Goal: Information Seeking & Learning: Learn about a topic

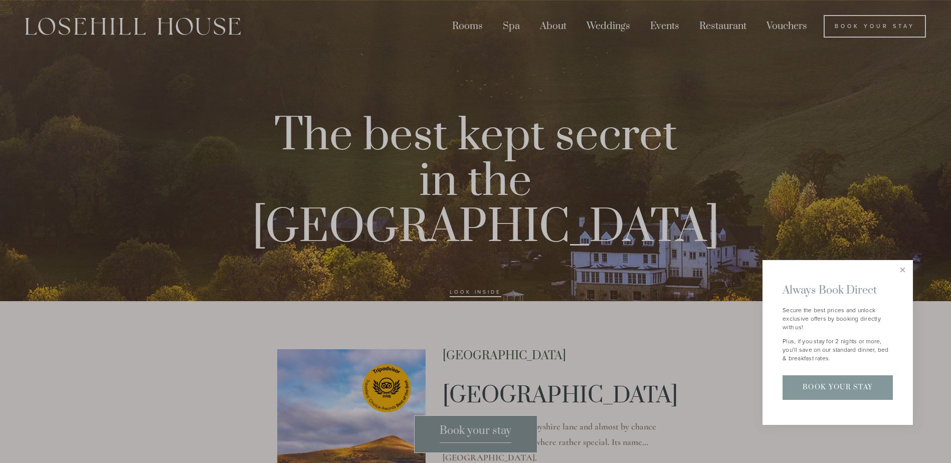
click at [465, 26] on div at bounding box center [475, 231] width 951 height 463
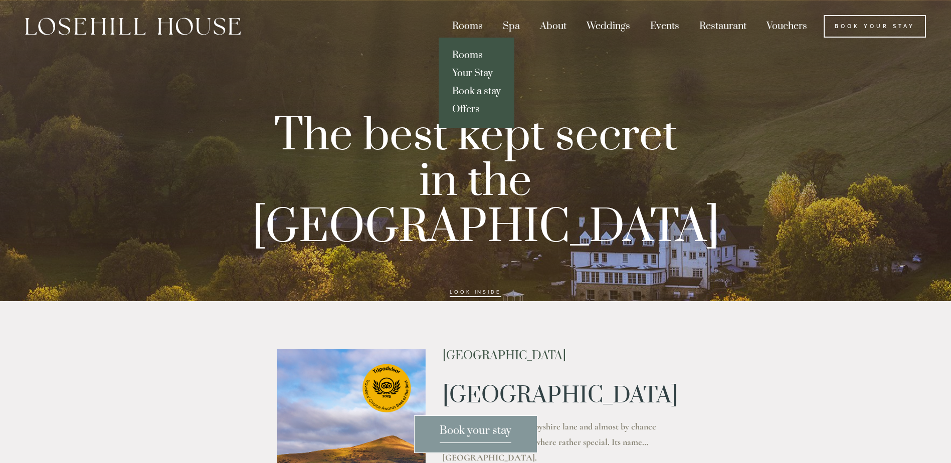
click at [469, 50] on link "Rooms" at bounding box center [476, 56] width 76 height 18
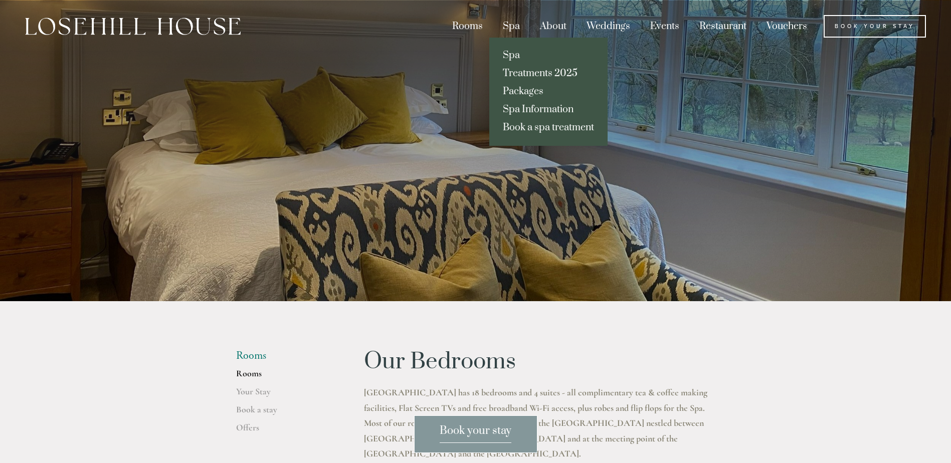
click at [508, 26] on div "Spa" at bounding box center [511, 26] width 35 height 23
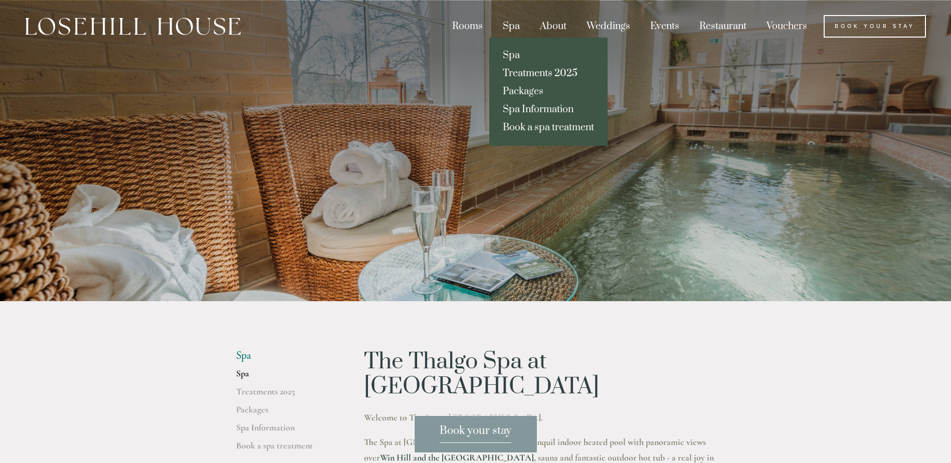
click at [526, 67] on link "Treatments 2025" at bounding box center [548, 74] width 118 height 18
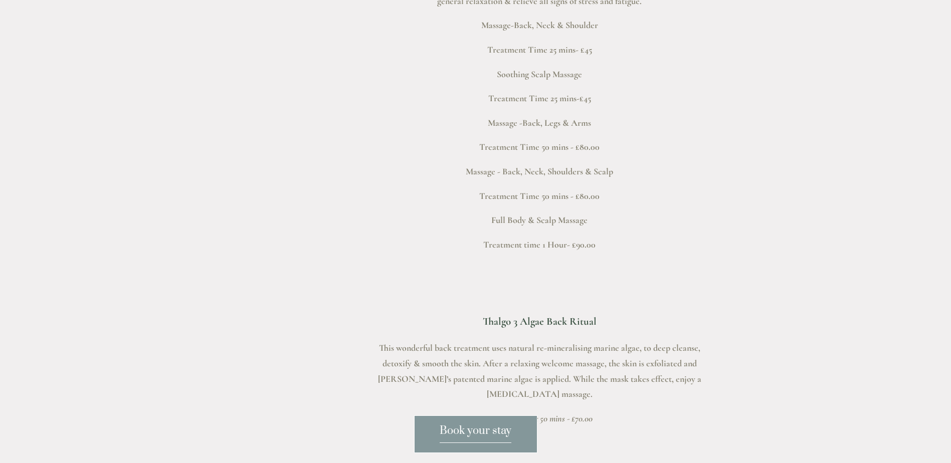
scroll to position [2305, 0]
